Goal: Information Seeking & Learning: Learn about a topic

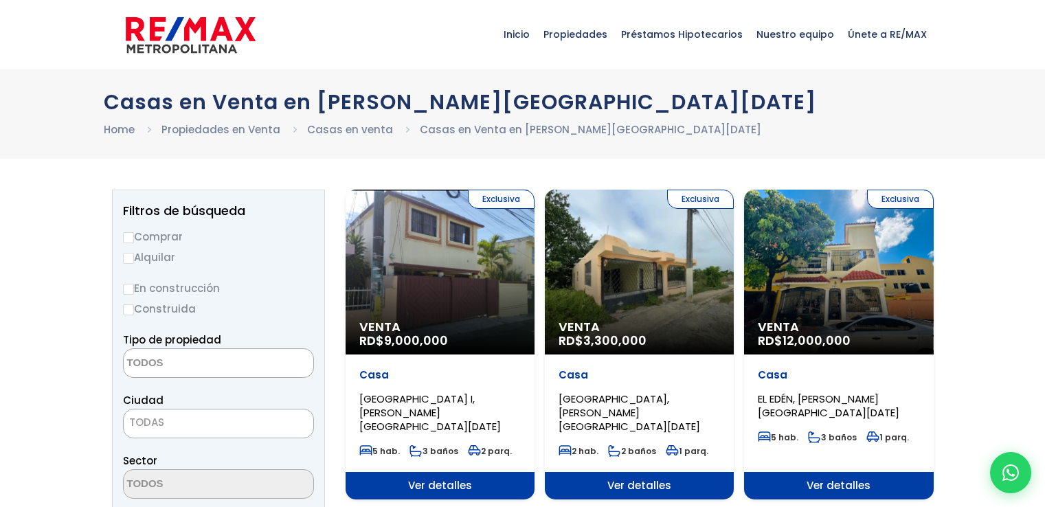
select select
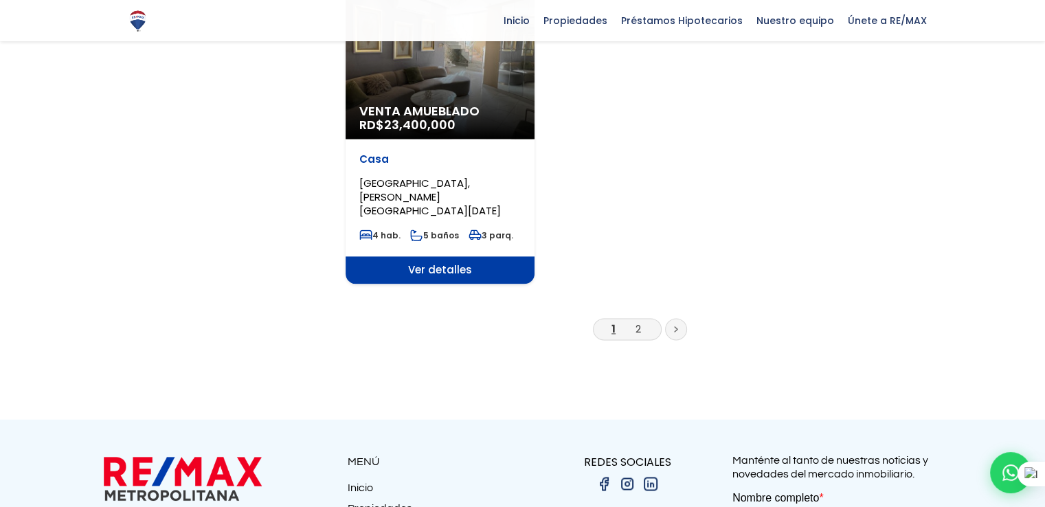
scroll to position [1869, 0]
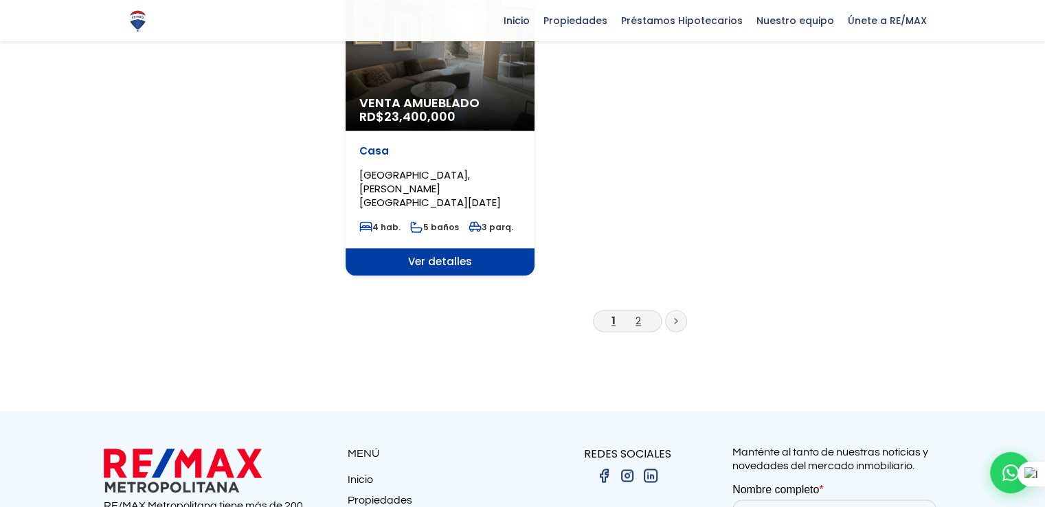
click at [638, 313] on link "2" at bounding box center [638, 320] width 5 height 14
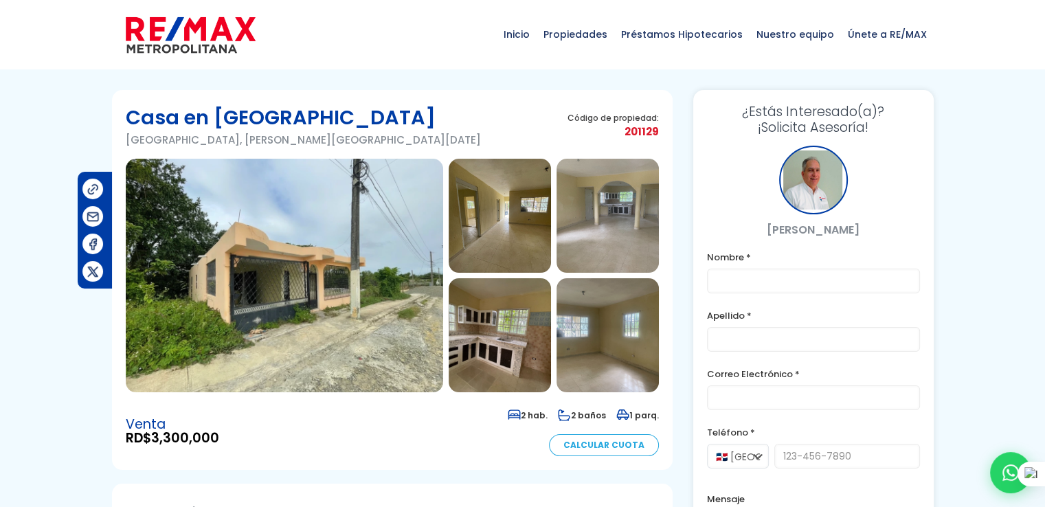
click at [293, 266] on img at bounding box center [284, 276] width 317 height 234
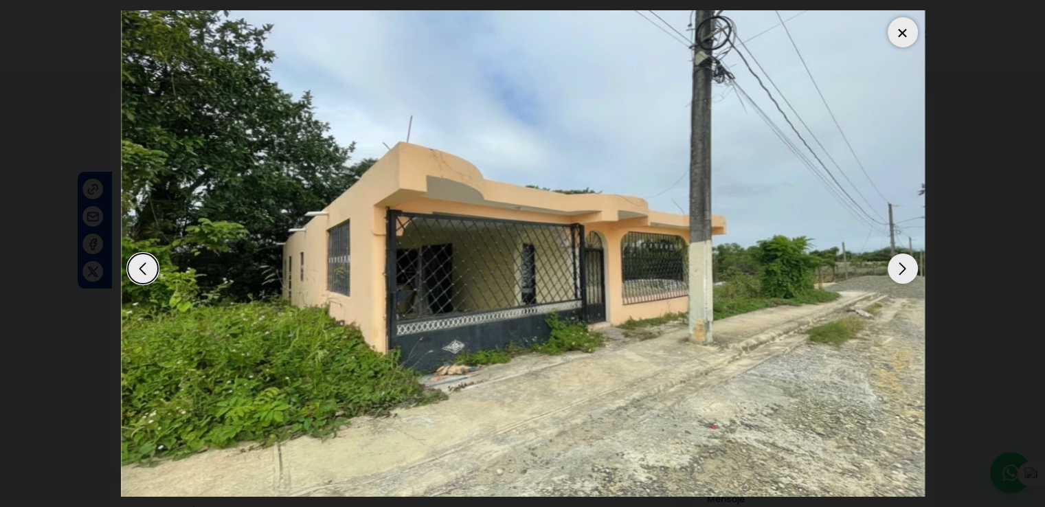
click at [902, 270] on div "Next slide" at bounding box center [903, 269] width 30 height 30
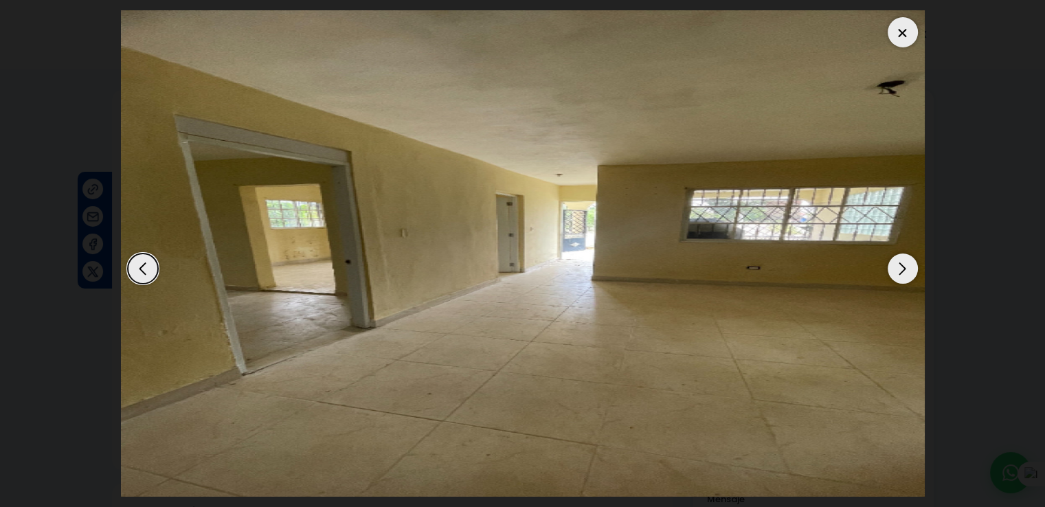
click at [902, 270] on div "Next slide" at bounding box center [903, 269] width 30 height 30
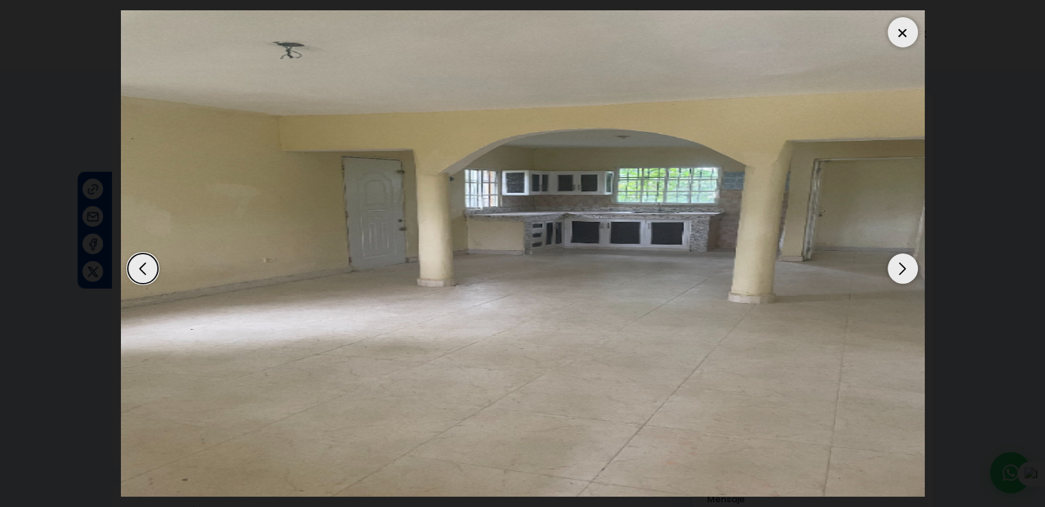
click at [902, 270] on div "Next slide" at bounding box center [903, 269] width 30 height 30
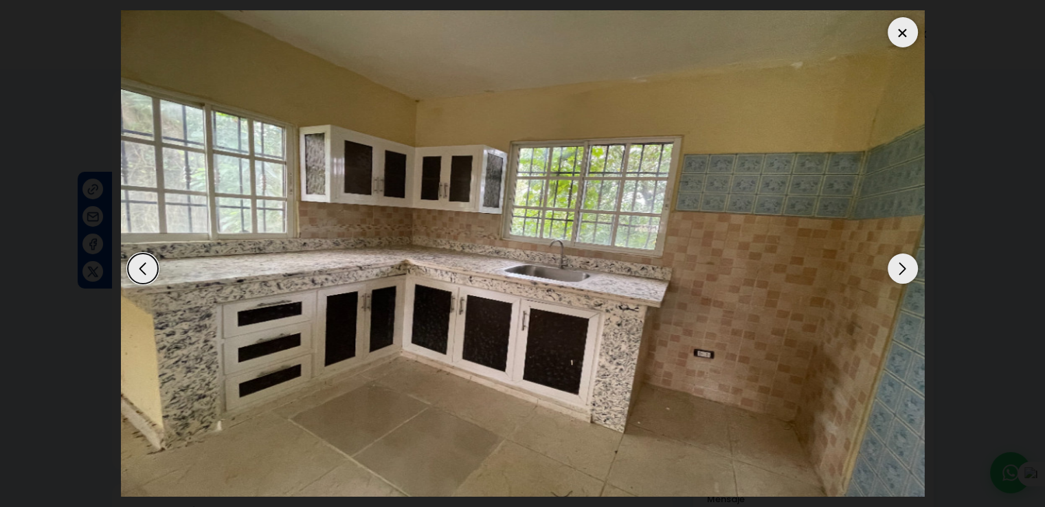
click at [902, 270] on div "Next slide" at bounding box center [903, 269] width 30 height 30
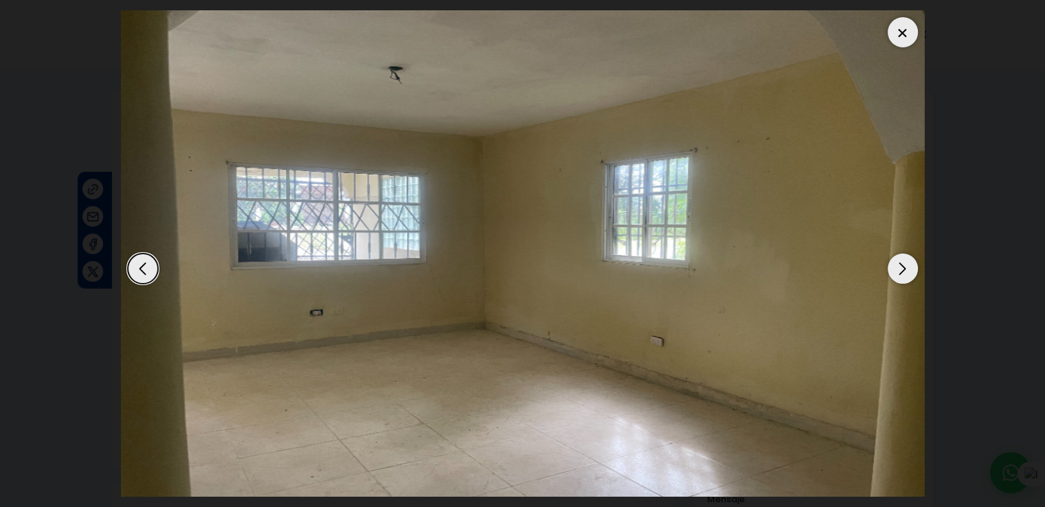
click at [902, 270] on div "Next slide" at bounding box center [903, 269] width 30 height 30
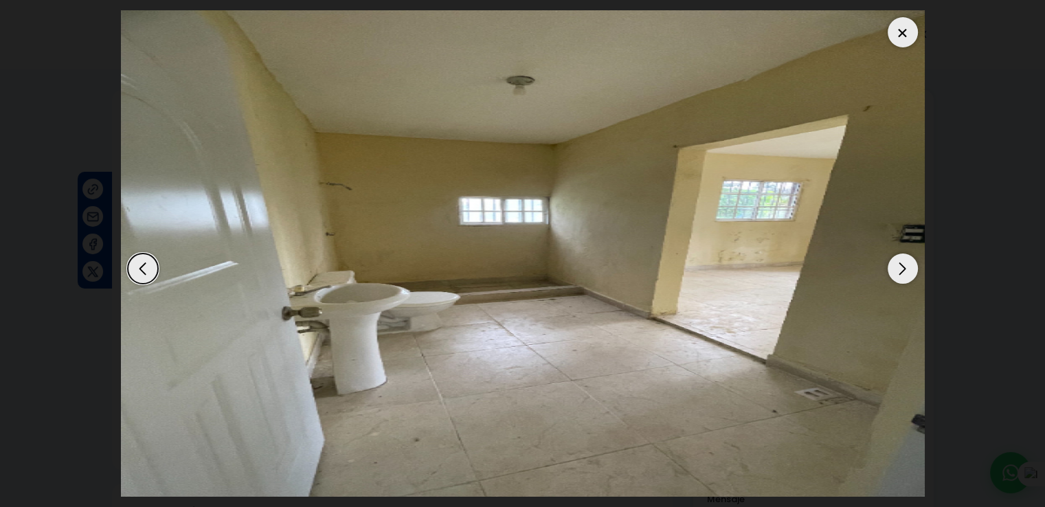
click at [902, 270] on div "Next slide" at bounding box center [903, 269] width 30 height 30
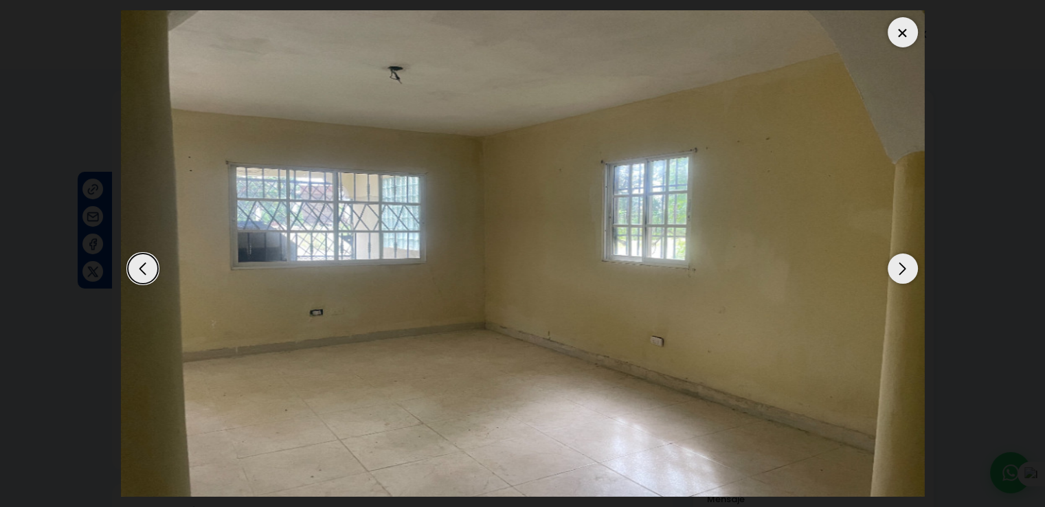
click at [902, 34] on div at bounding box center [903, 32] width 30 height 30
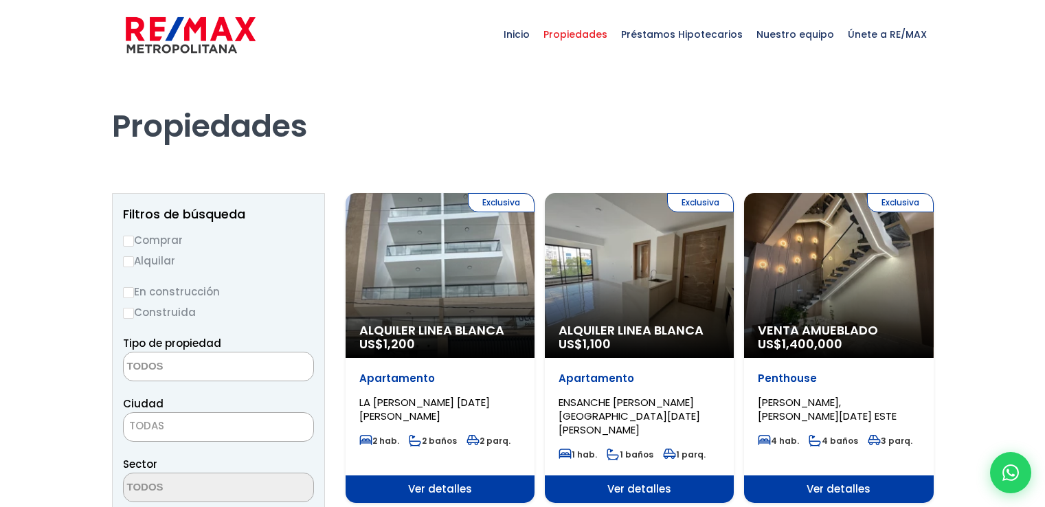
select select
drag, startPoint x: 1051, startPoint y: 61, endPoint x: 1055, endPoint y: -26, distance: 87.4
click at [1044, 0] on html "X Inicio Propiedades Préstamos Hipotecarios Calculadora de préstamos Nuestro eq…" at bounding box center [522, 253] width 1045 height 507
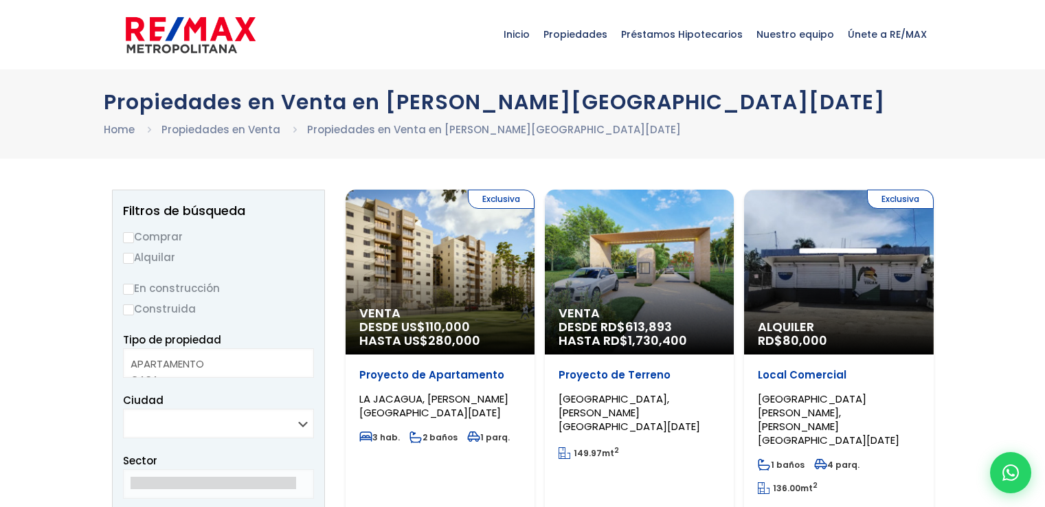
select select
